Goal: Answer question/provide support: Share knowledge or assist other users

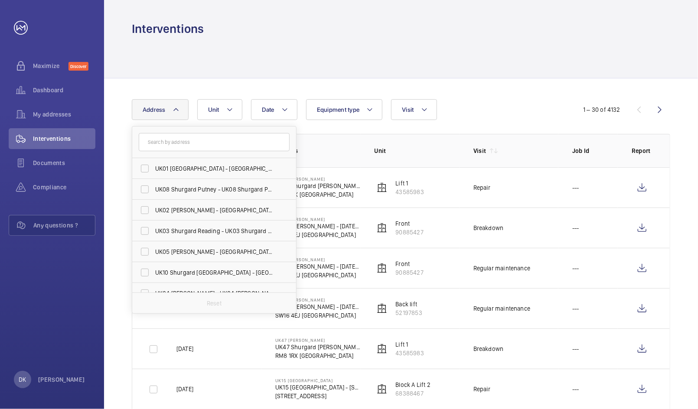
click at [185, 138] on input "text" at bounding box center [214, 142] width 151 height 18
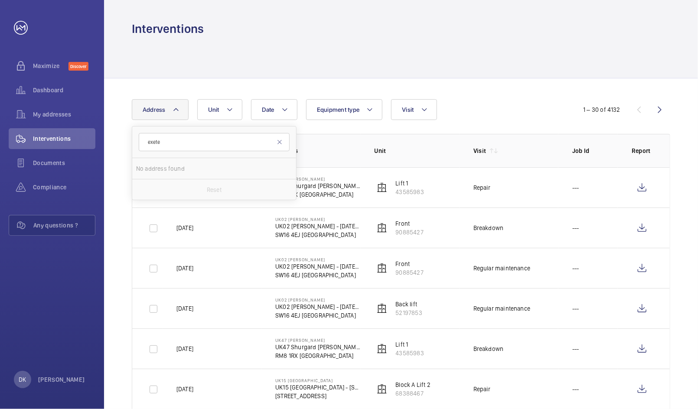
type input "exete"
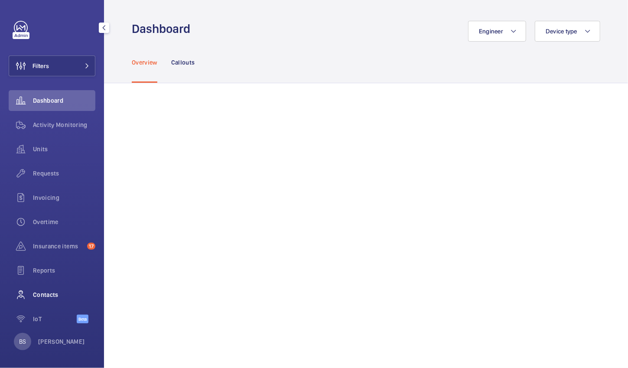
click at [33, 293] on span "Contacts" at bounding box center [64, 294] width 62 height 9
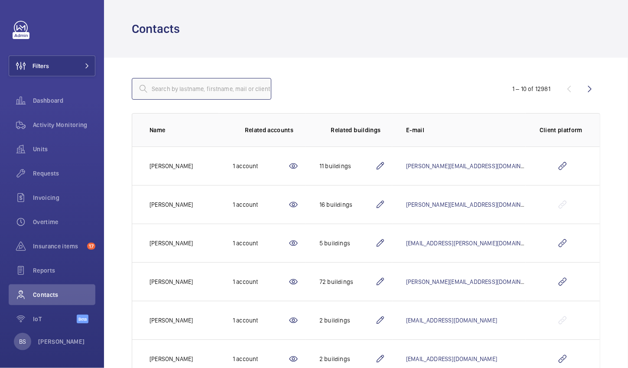
click at [169, 88] on input "text" at bounding box center [202, 89] width 140 height 22
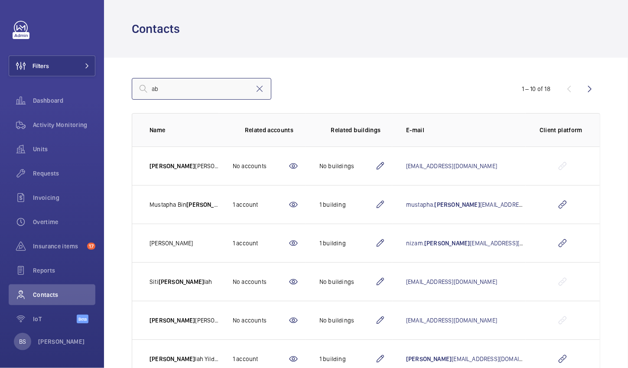
type input "a"
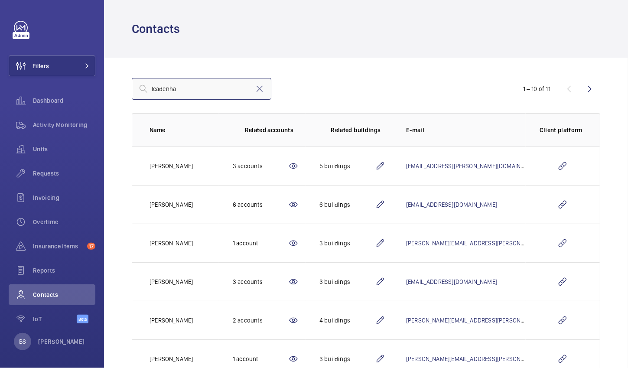
type input "leadenha"
click at [573, 244] on td at bounding box center [563, 243] width 74 height 39
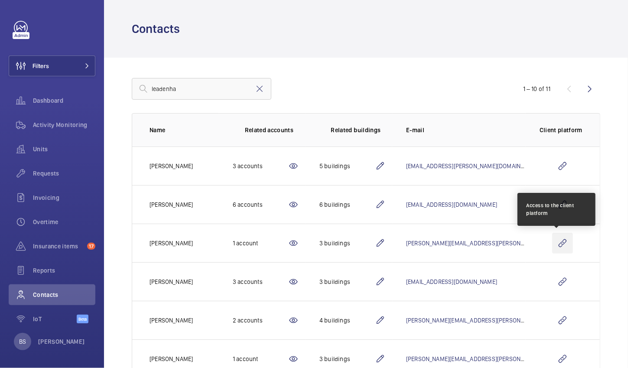
click at [559, 240] on wm-front-icon-button at bounding box center [562, 243] width 21 height 21
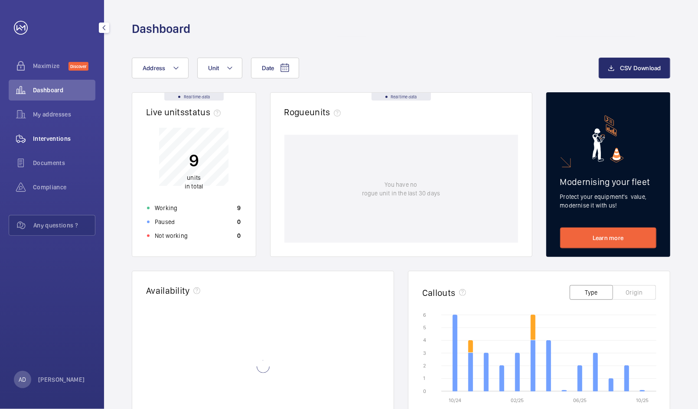
click at [35, 142] on span "Interventions" at bounding box center [64, 138] width 62 height 9
